Goal: Communication & Community: Answer question/provide support

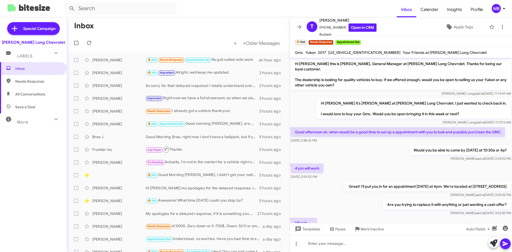
scroll to position [131, 0]
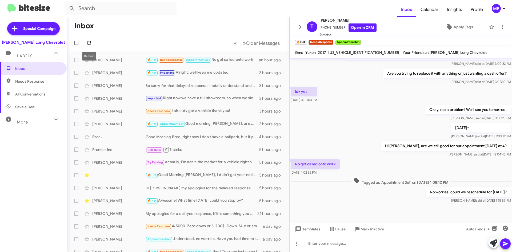
click at [91, 42] on icon at bounding box center [89, 43] width 4 height 4
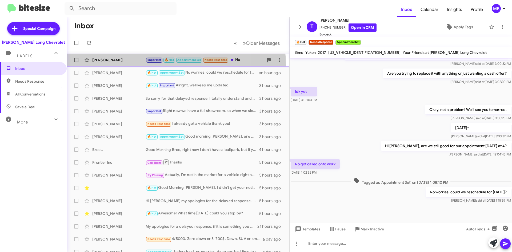
click at [133, 65] on div "[PERSON_NAME] Important 🔥 Hot Appointment Set Needs Response No 17 minutes ago" at bounding box center [178, 60] width 214 height 11
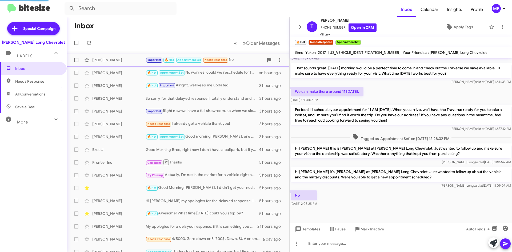
scroll to position [133, 0]
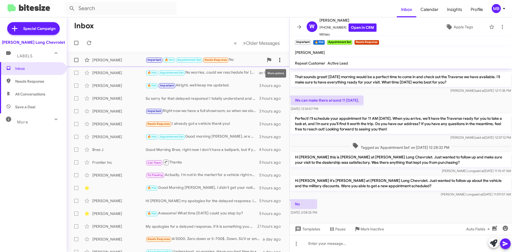
click at [279, 60] on span at bounding box center [280, 60] width 11 height 6
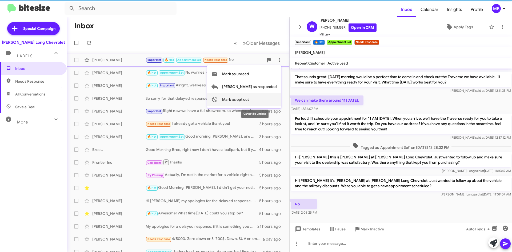
click at [249, 98] on span "Mark as opt out" at bounding box center [235, 99] width 27 height 13
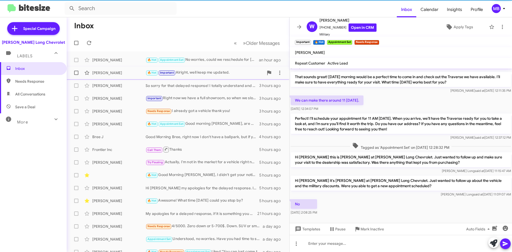
click at [121, 73] on div "[PERSON_NAME]" at bounding box center [118, 72] width 53 height 5
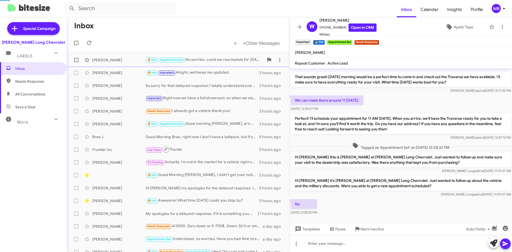
click at [127, 59] on div "[PERSON_NAME]" at bounding box center [118, 59] width 53 height 5
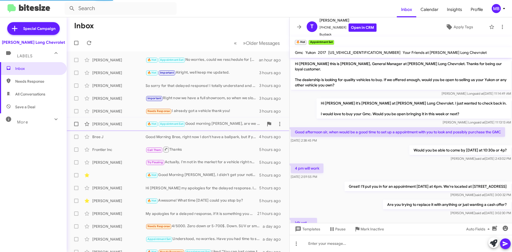
scroll to position [131, 0]
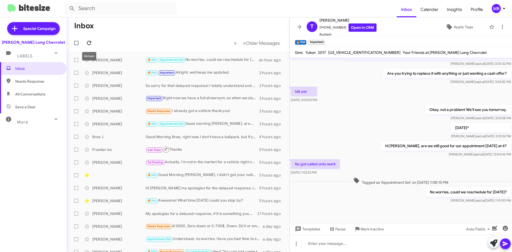
click at [91, 47] on button at bounding box center [89, 43] width 11 height 11
click at [134, 126] on div "[PERSON_NAME]" at bounding box center [118, 123] width 53 height 5
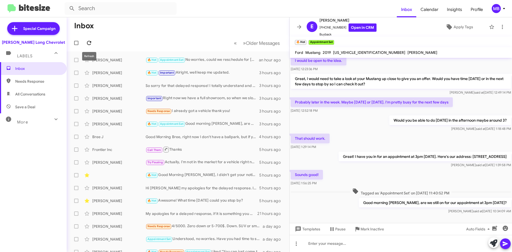
click at [88, 42] on icon at bounding box center [89, 43] width 4 height 4
click at [87, 40] on icon at bounding box center [89, 43] width 6 height 6
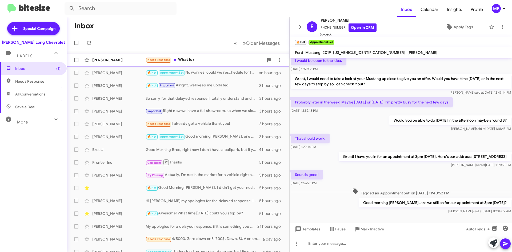
click at [211, 62] on div "Needs Response What for" at bounding box center [205, 60] width 118 height 6
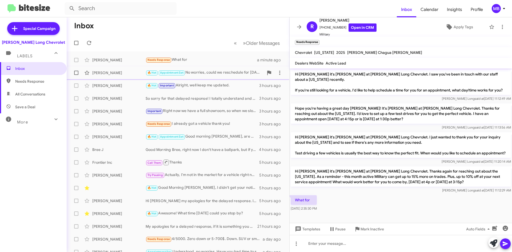
click at [189, 63] on div "Needs Response What for" at bounding box center [202, 60] width 112 height 6
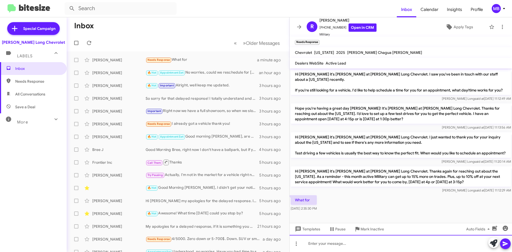
click at [353, 242] on div at bounding box center [401, 243] width 222 height 17
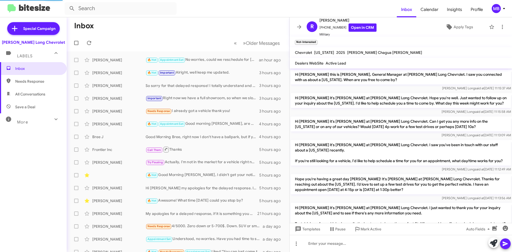
scroll to position [132, 0]
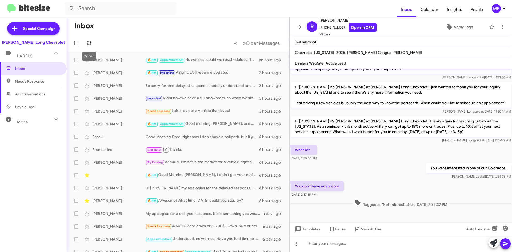
click at [89, 44] on icon at bounding box center [89, 43] width 6 height 6
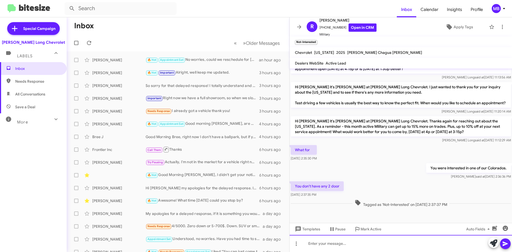
click at [407, 246] on div at bounding box center [401, 243] width 222 height 17
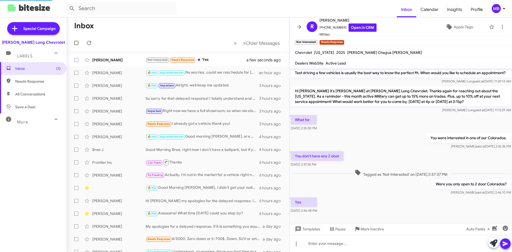
scroll to position [0, 0]
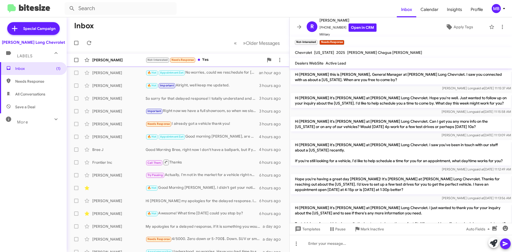
click at [231, 59] on div "Not-Interested Needs Response Yes" at bounding box center [205, 60] width 118 height 6
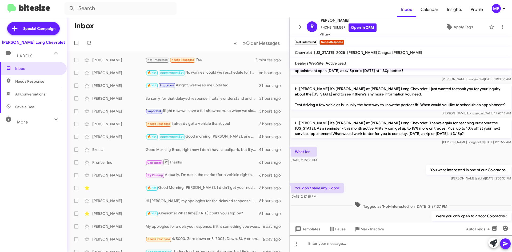
scroll to position [170, 0]
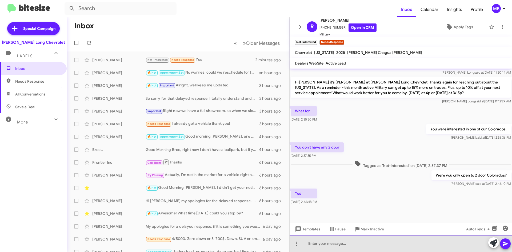
click at [396, 238] on div at bounding box center [401, 243] width 222 height 17
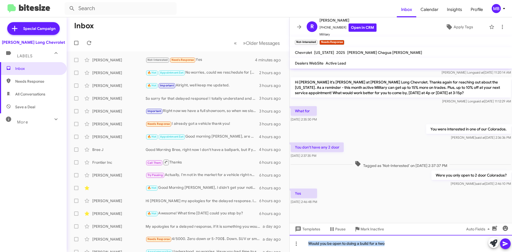
drag, startPoint x: 356, startPoint y: 242, endPoint x: 293, endPoint y: 236, distance: 63.8
click at [293, 236] on div "Would you be open to doing a build for a two" at bounding box center [401, 243] width 222 height 17
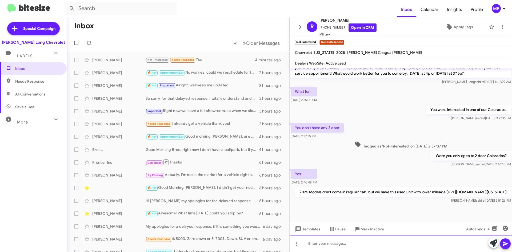
scroll to position [195, 0]
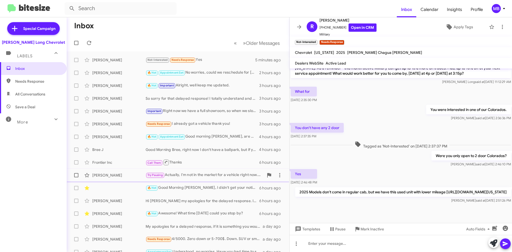
drag, startPoint x: 111, startPoint y: 182, endPoint x: 110, endPoint y: 172, distance: 10.4
click at [111, 182] on span "🔥 Hot Good Morning [PERSON_NAME], I didn't get your notification until this mor…" at bounding box center [178, 188] width 223 height 13
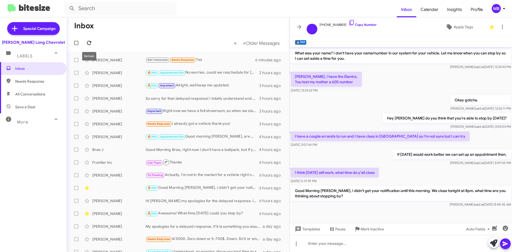
click at [93, 43] on span at bounding box center [89, 43] width 11 height 6
click at [88, 43] on icon at bounding box center [89, 43] width 6 height 6
click at [216, 60] on div "Not-Interested 🔥 Hot Needs Response That has 4 doors" at bounding box center [205, 60] width 118 height 6
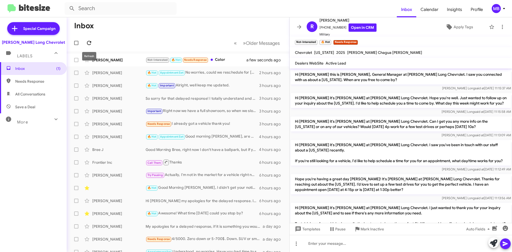
click at [89, 41] on icon at bounding box center [89, 43] width 6 height 6
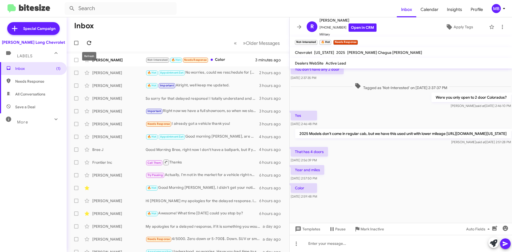
click at [90, 45] on icon at bounding box center [89, 43] width 6 height 6
click at [31, 81] on span "Needs Response" at bounding box center [37, 81] width 45 height 5
type input "in:needs-response"
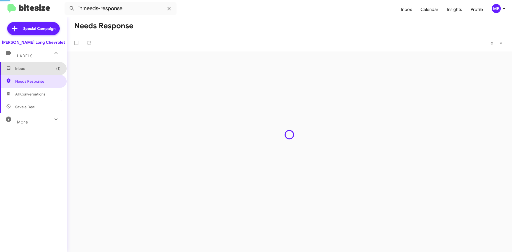
click at [38, 63] on span "Inbox (1)" at bounding box center [33, 68] width 67 height 13
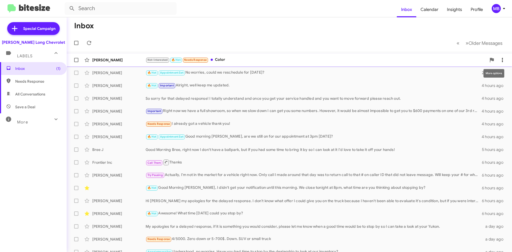
click at [500, 58] on icon at bounding box center [502, 60] width 6 height 6
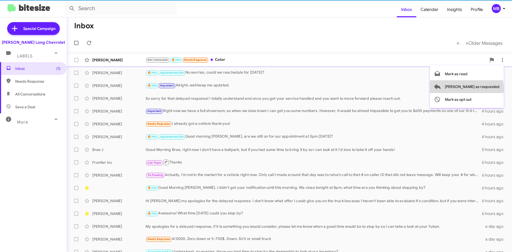
click at [488, 90] on span "[PERSON_NAME] as responded" at bounding box center [472, 86] width 55 height 13
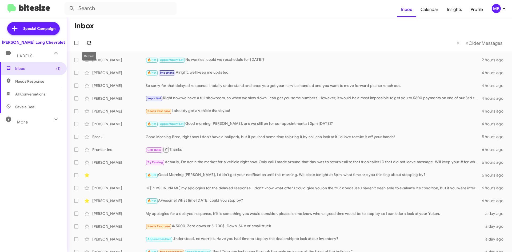
click at [87, 41] on icon at bounding box center [89, 43] width 6 height 6
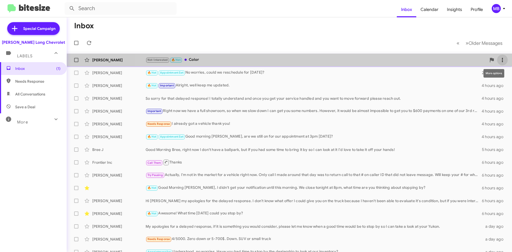
click at [502, 61] on span at bounding box center [502, 60] width 11 height 6
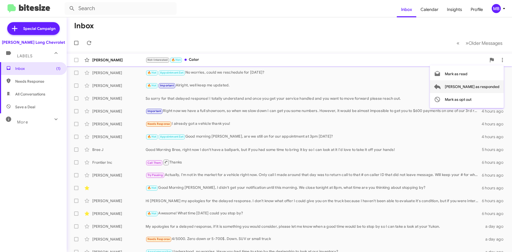
click at [494, 88] on span "[PERSON_NAME] as responded" at bounding box center [472, 86] width 55 height 13
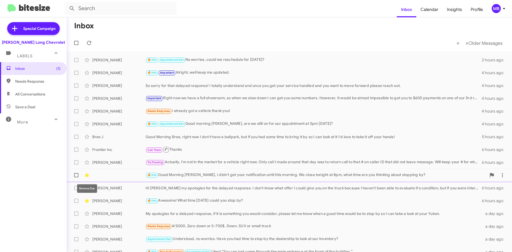
click at [98, 175] on div "🔥 Hot Good Morning [PERSON_NAME], I didn't get your notification until this mor…" at bounding box center [289, 175] width 437 height 11
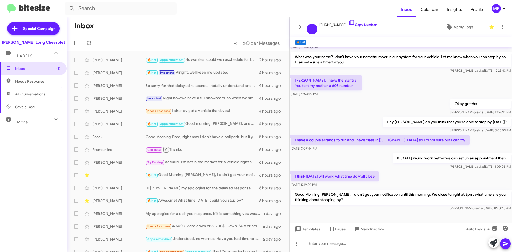
scroll to position [65, 0]
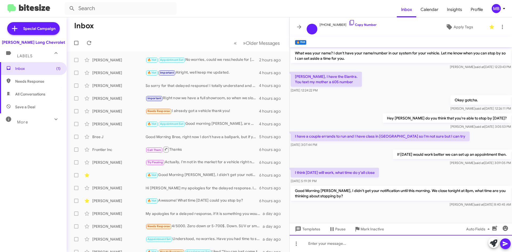
click at [429, 243] on div at bounding box center [401, 243] width 222 height 17
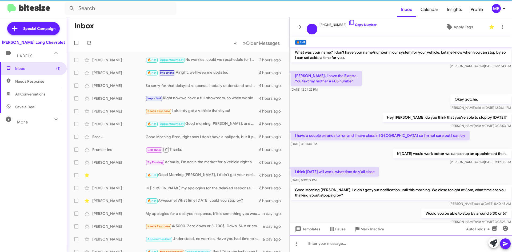
scroll to position [85, 0]
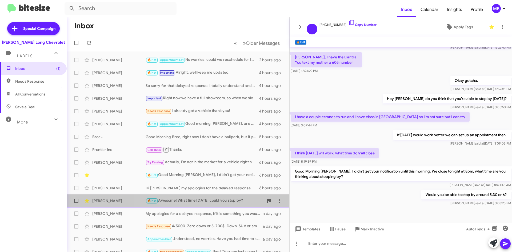
click at [181, 201] on div "🔥 Hot Awesome! What time [DATE] could you stop by?" at bounding box center [205, 201] width 118 height 6
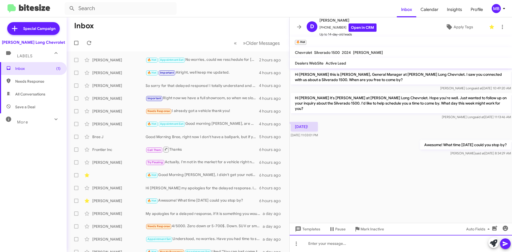
click at [429, 241] on div at bounding box center [401, 243] width 222 height 17
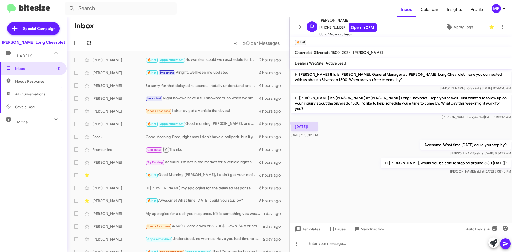
click at [89, 44] on icon at bounding box center [89, 43] width 6 height 6
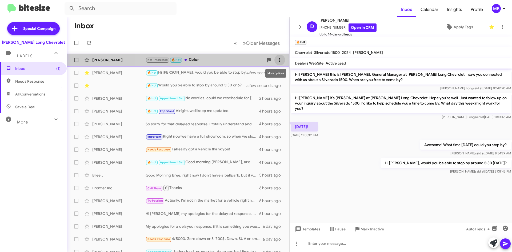
click at [279, 61] on icon at bounding box center [279, 60] width 1 height 4
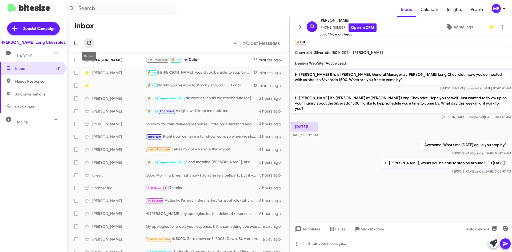
click at [91, 43] on icon at bounding box center [89, 43] width 6 height 6
